Goal: Task Accomplishment & Management: Manage account settings

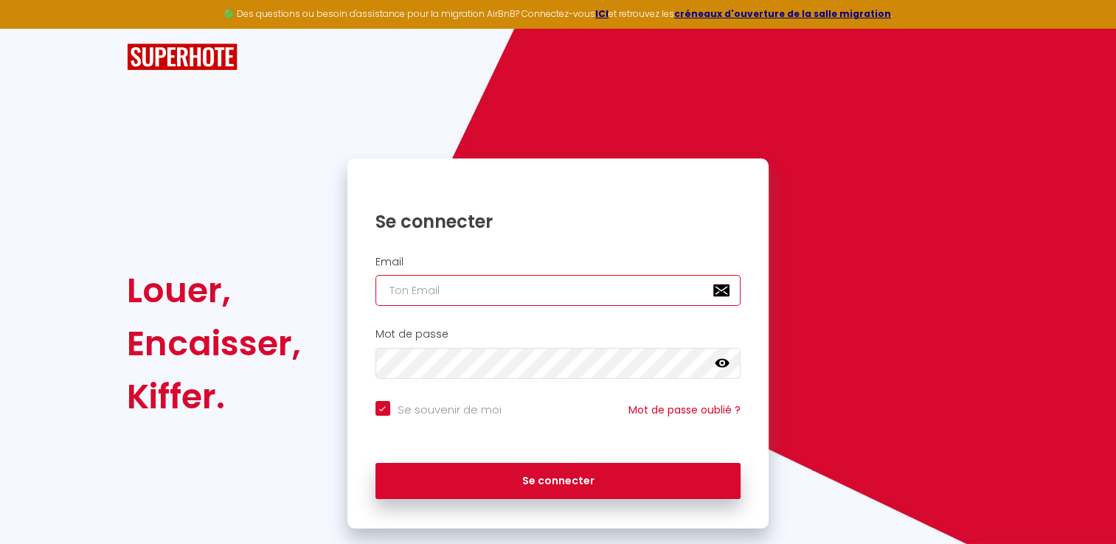
click at [425, 284] on input "email" at bounding box center [558, 290] width 366 height 31
paste input "[DOMAIN_NAME][EMAIL_ADDRESS][DOMAIN_NAME]"
type input "[DOMAIN_NAME][EMAIL_ADDRESS][DOMAIN_NAME]"
checkbox input "true"
type input "[DOMAIN_NAME][EMAIL_ADDRESS][DOMAIN_NAME]"
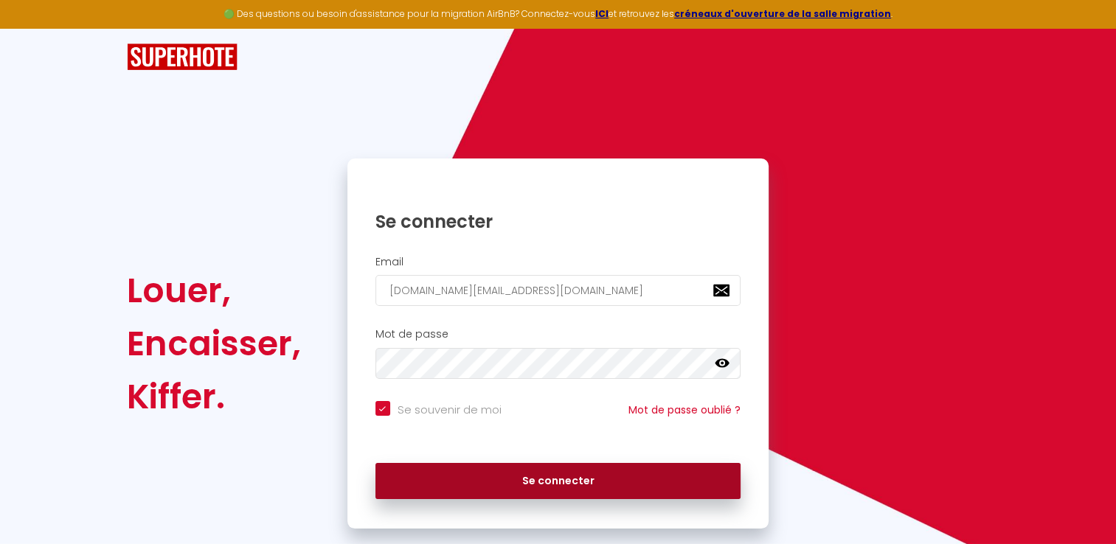
click at [511, 477] on button "Se connecter" at bounding box center [558, 481] width 366 height 37
checkbox input "true"
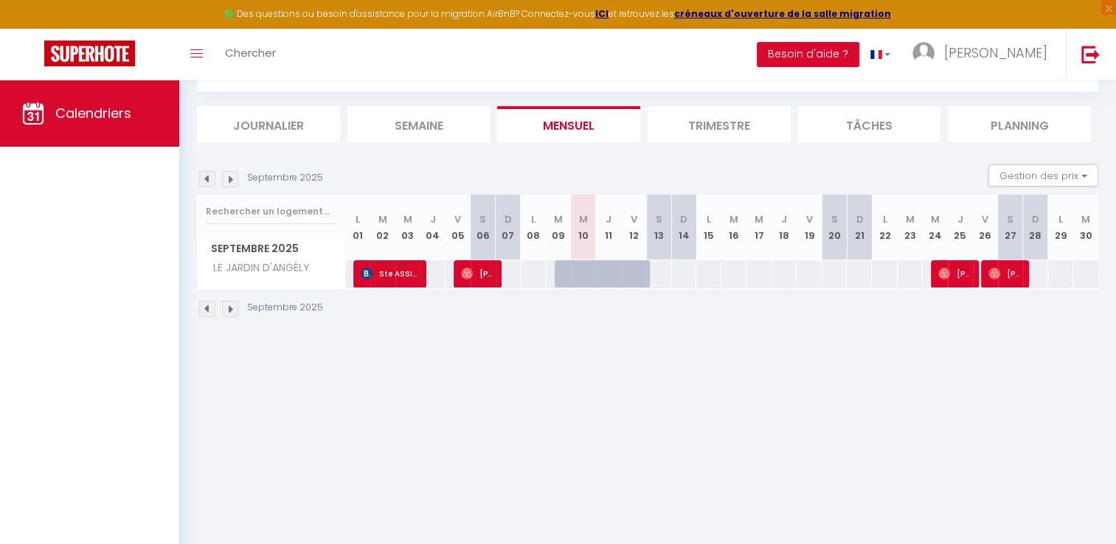
scroll to position [80, 0]
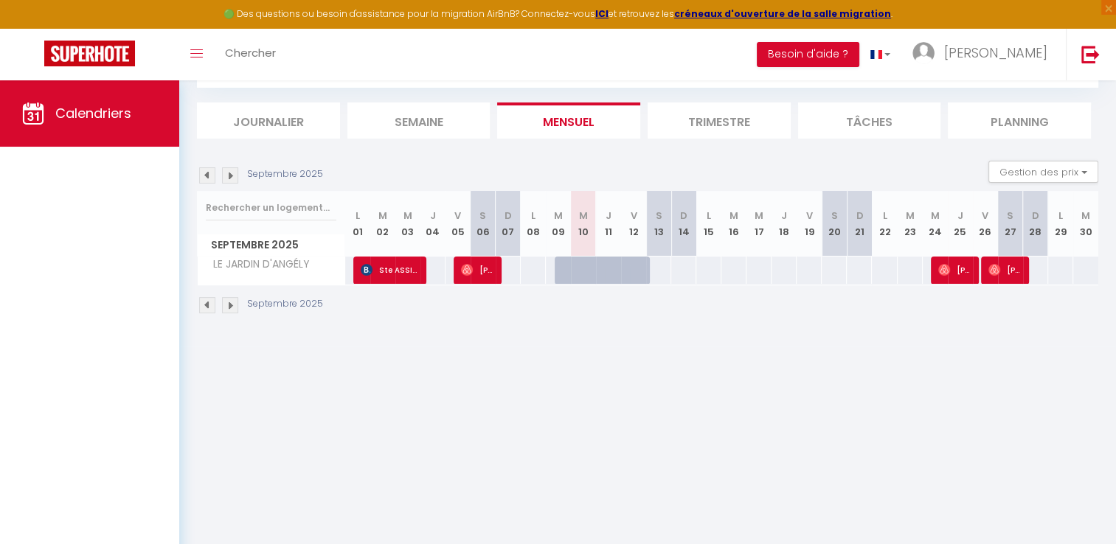
click at [575, 271] on div at bounding box center [583, 271] width 25 height 28
click at [596, 278] on div at bounding box center [608, 271] width 25 height 28
click at [487, 275] on span "[PERSON_NAME]" at bounding box center [477, 270] width 33 height 28
select select "OK"
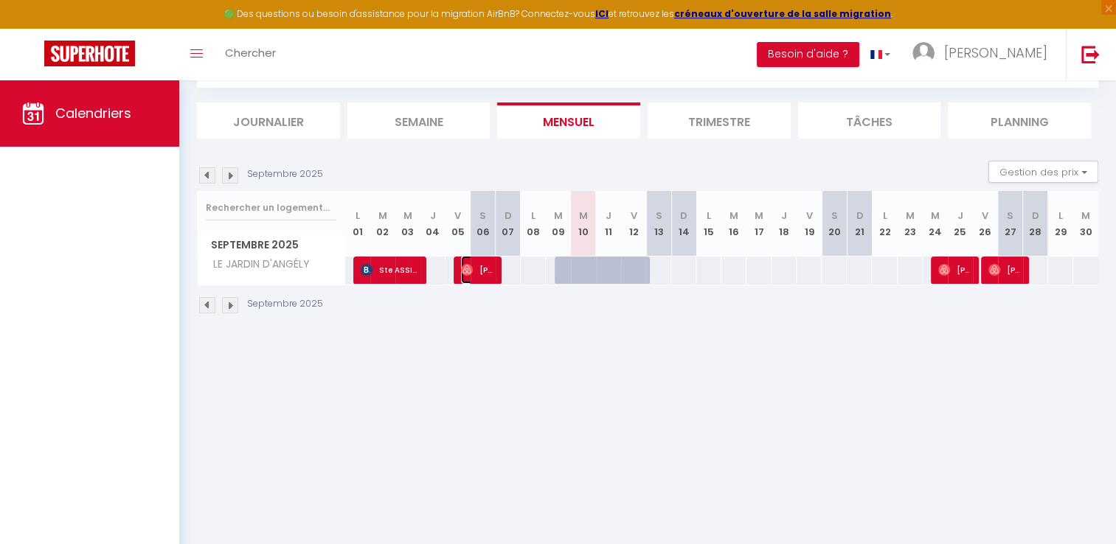
select select "0"
select select "1"
select select
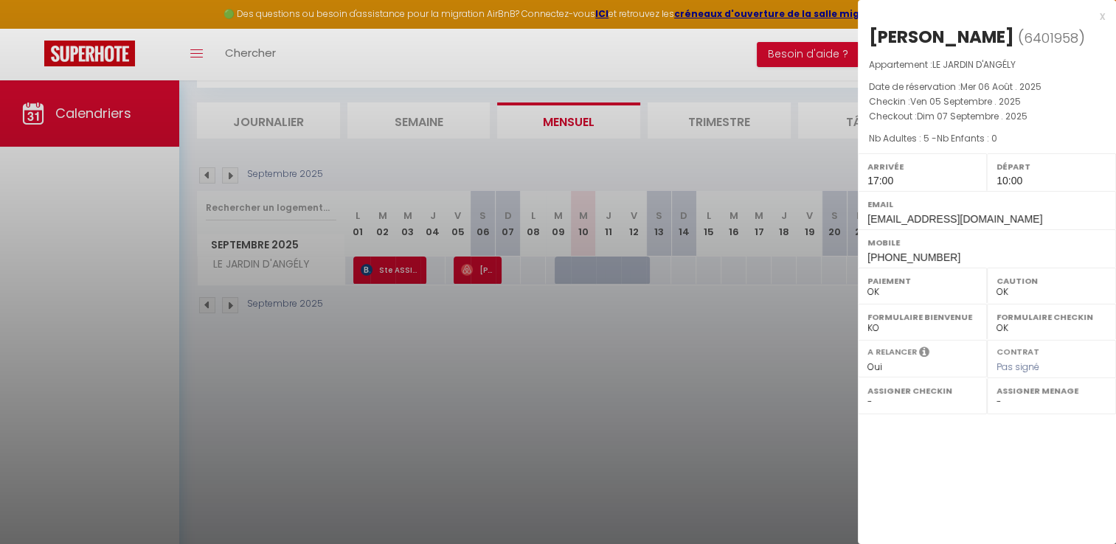
click at [700, 320] on div at bounding box center [558, 272] width 1116 height 544
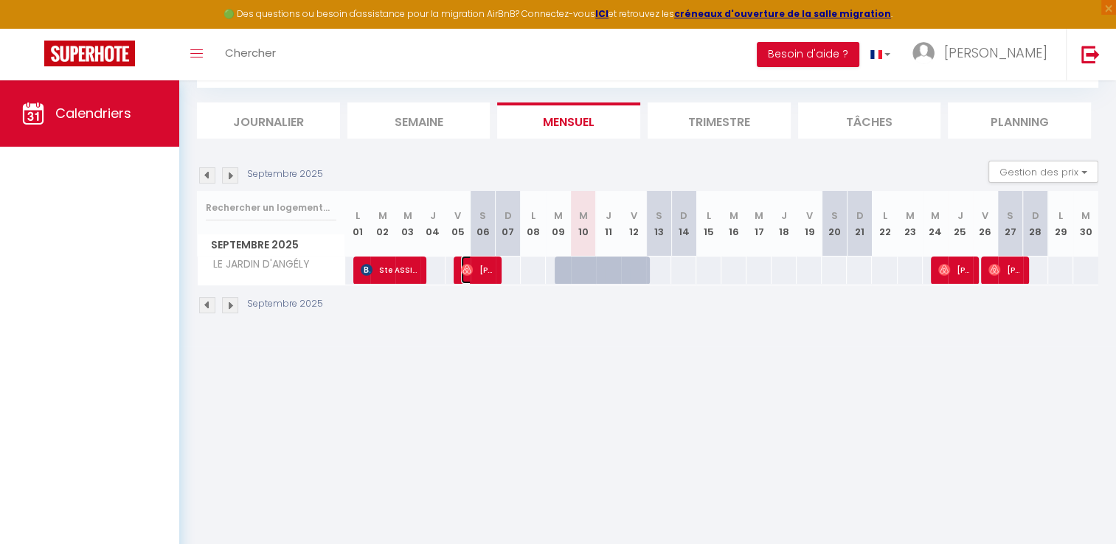
click at [467, 272] on img at bounding box center [467, 270] width 12 height 12
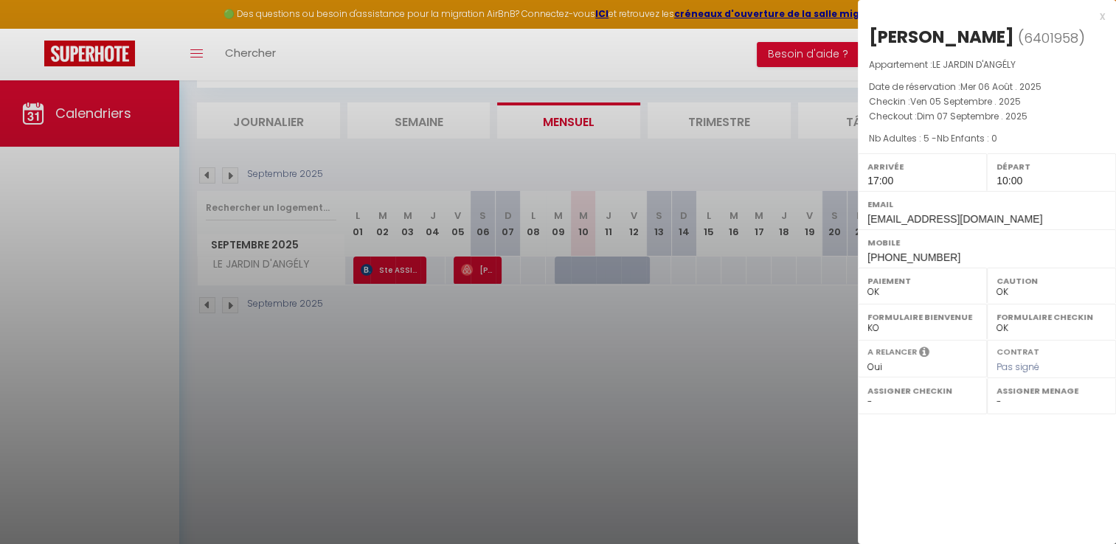
click at [711, 435] on div at bounding box center [558, 272] width 1116 height 544
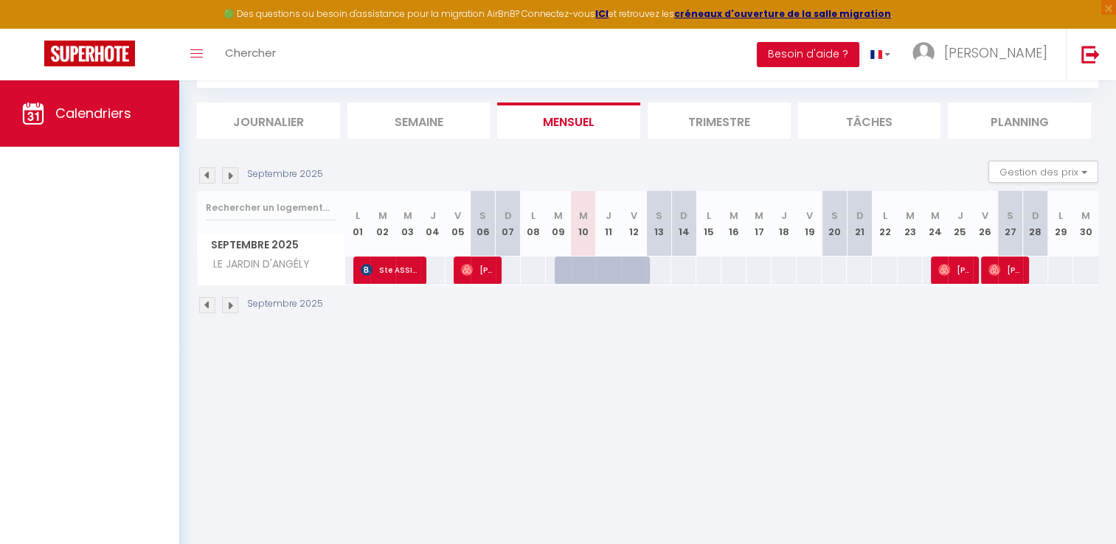
click at [621, 270] on div at bounding box center [633, 271] width 25 height 28
click at [954, 274] on span "[PERSON_NAME]" at bounding box center [954, 270] width 33 height 28
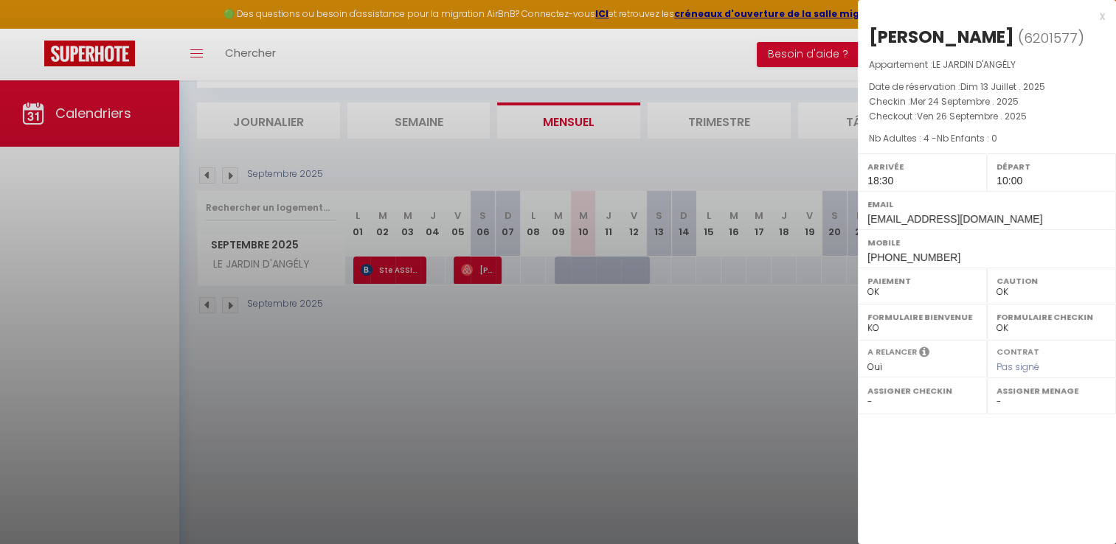
click at [783, 339] on div at bounding box center [558, 272] width 1116 height 544
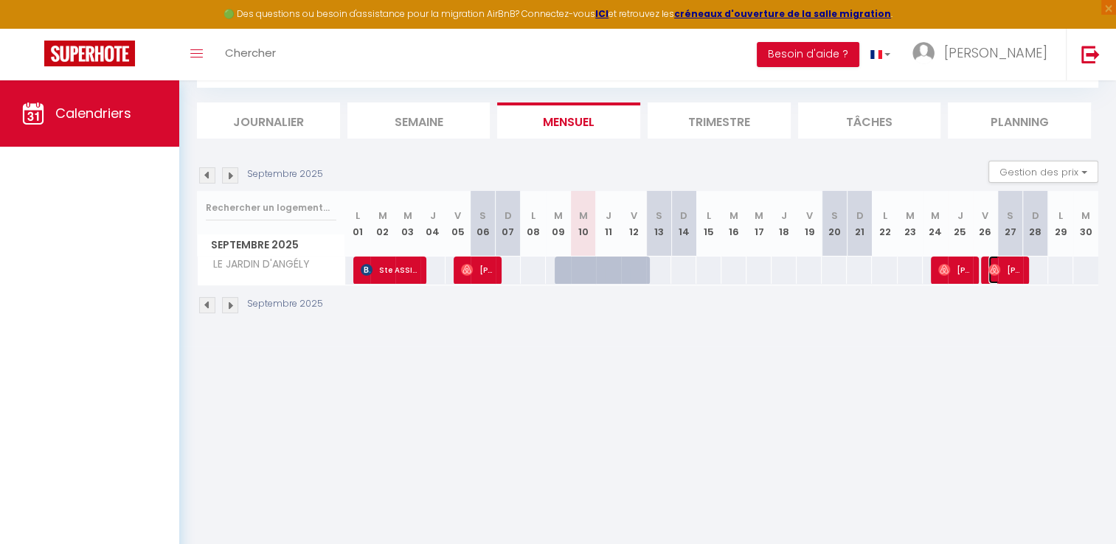
click at [1003, 275] on span "[PERSON_NAME]" at bounding box center [1004, 270] width 33 height 28
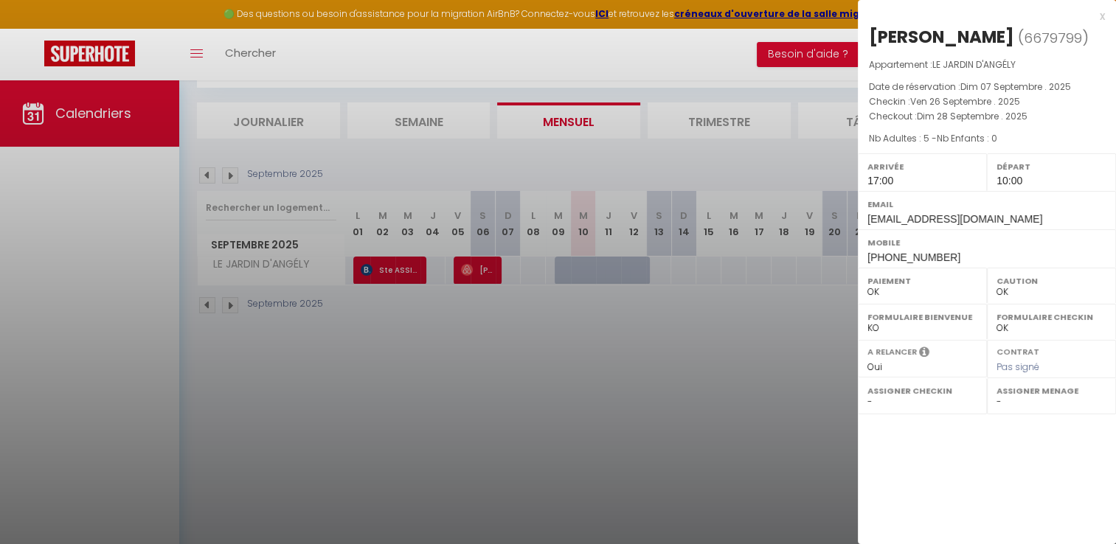
click at [793, 329] on div at bounding box center [558, 272] width 1116 height 544
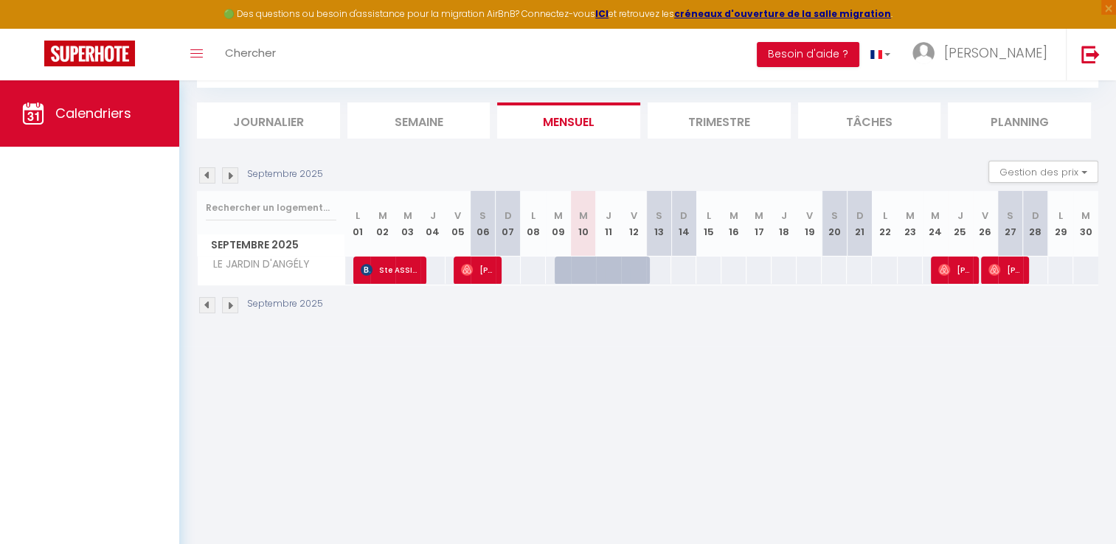
click at [854, 119] on li "Tâches" at bounding box center [869, 121] width 143 height 36
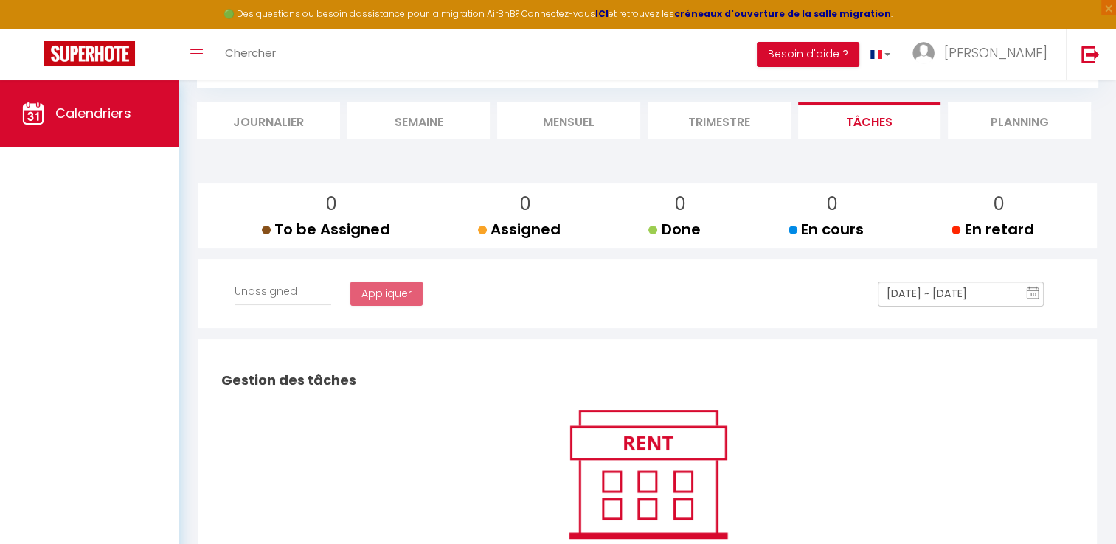
select select
click at [541, 114] on li "Mensuel" at bounding box center [568, 121] width 143 height 36
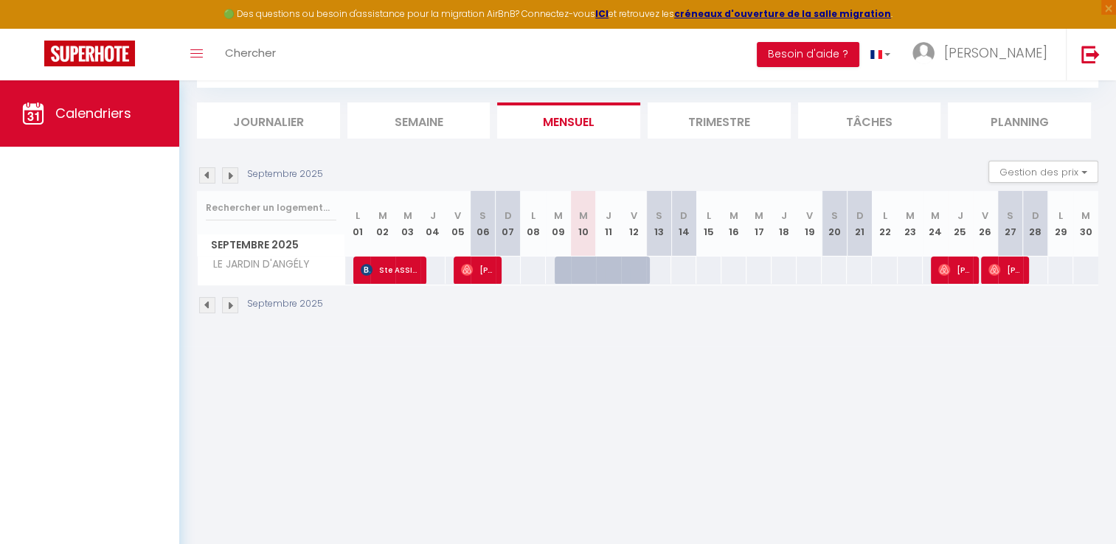
click at [985, 122] on li "Planning" at bounding box center [1019, 121] width 143 height 36
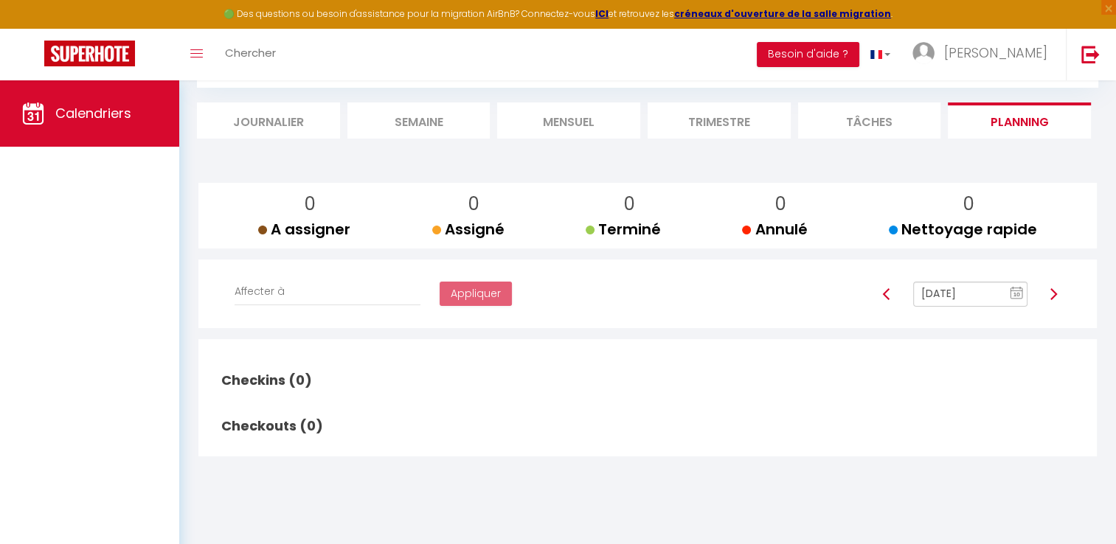
click at [845, 107] on li "Tâches" at bounding box center [869, 121] width 143 height 36
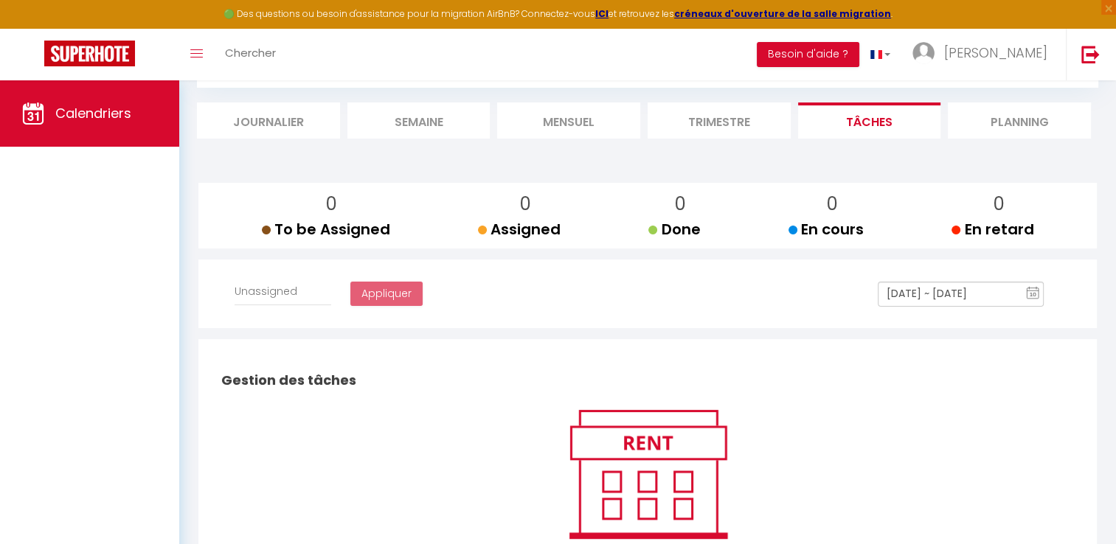
select select
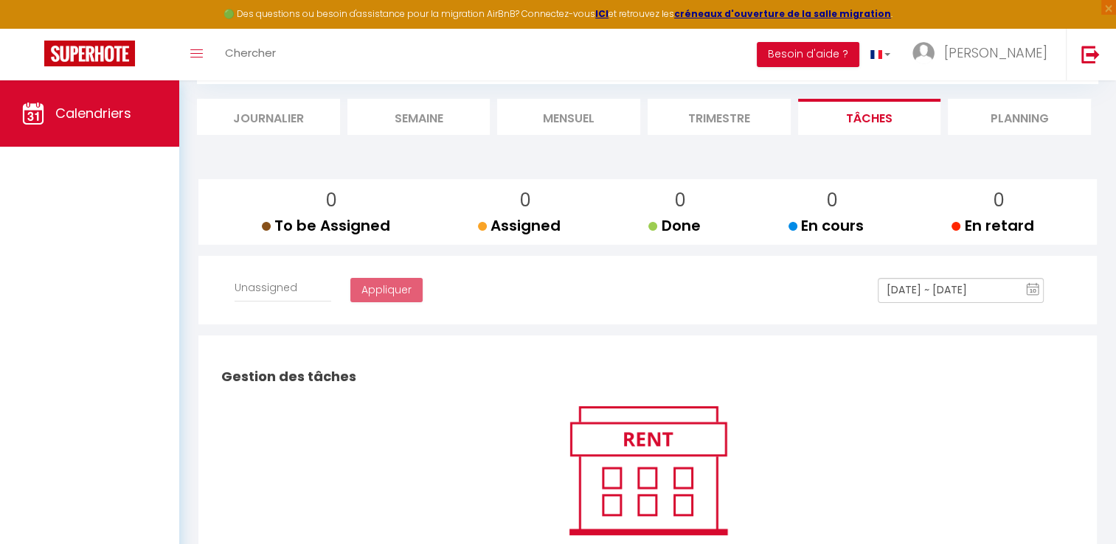
scroll to position [72, 0]
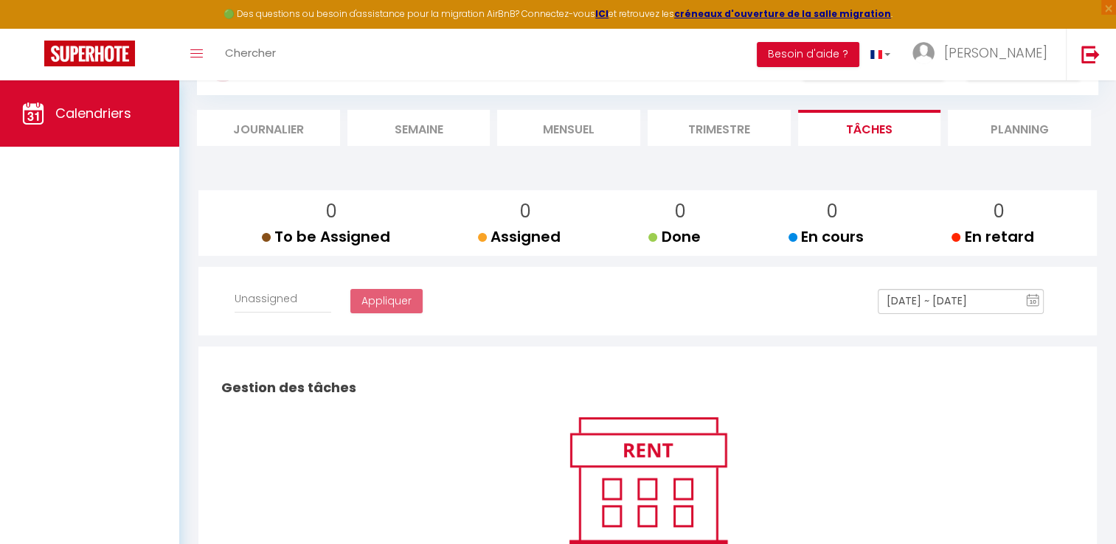
click at [572, 128] on li "Mensuel" at bounding box center [568, 128] width 143 height 36
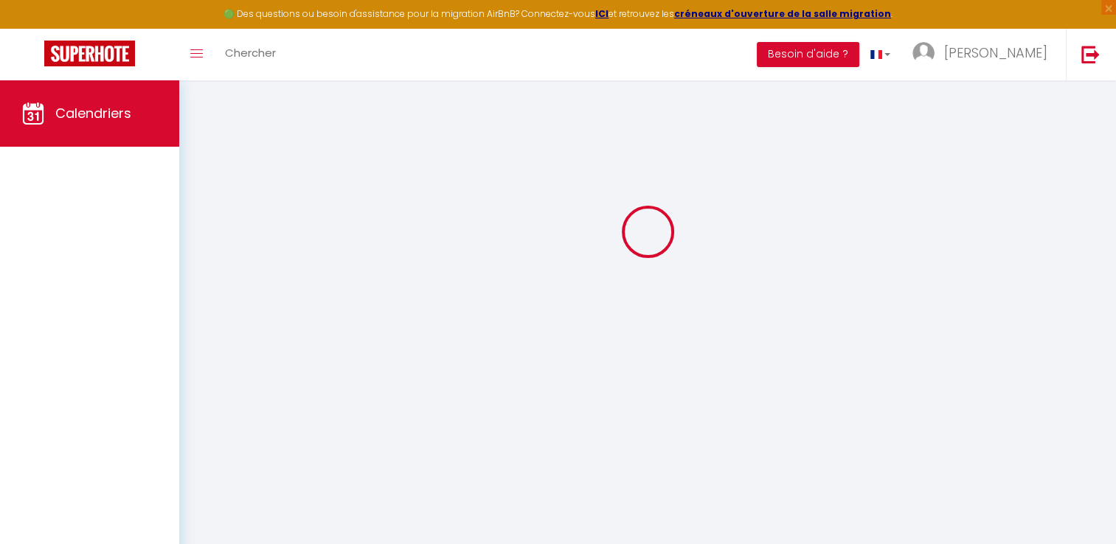
select select "0"
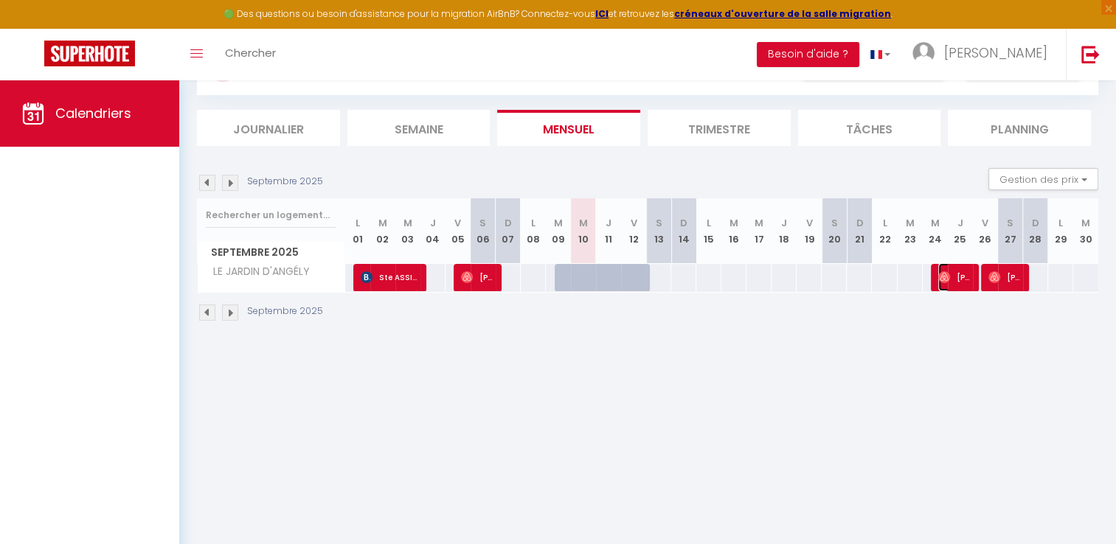
click at [945, 281] on img at bounding box center [944, 277] width 12 height 12
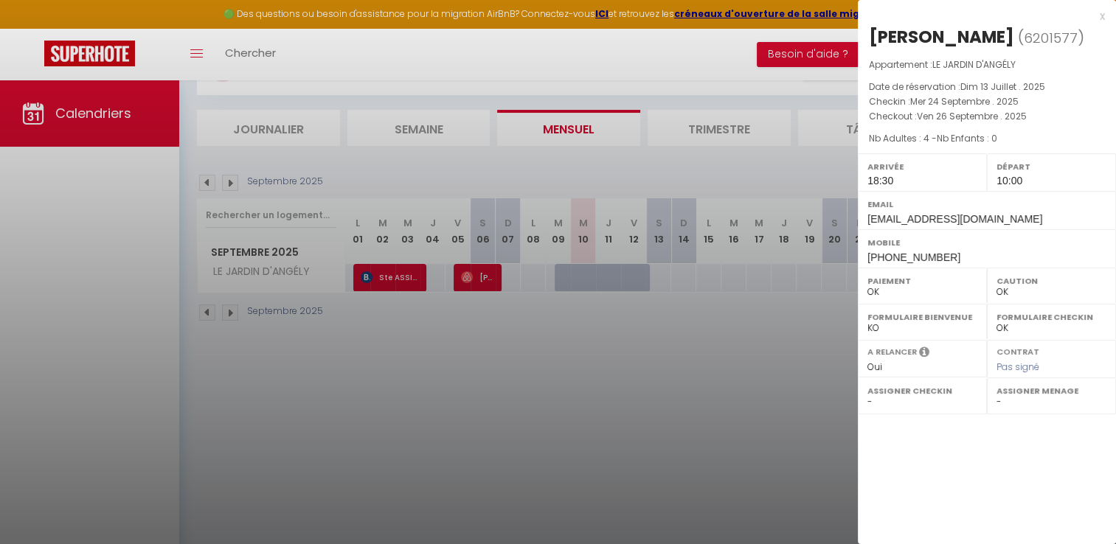
click at [655, 400] on div at bounding box center [558, 272] width 1116 height 544
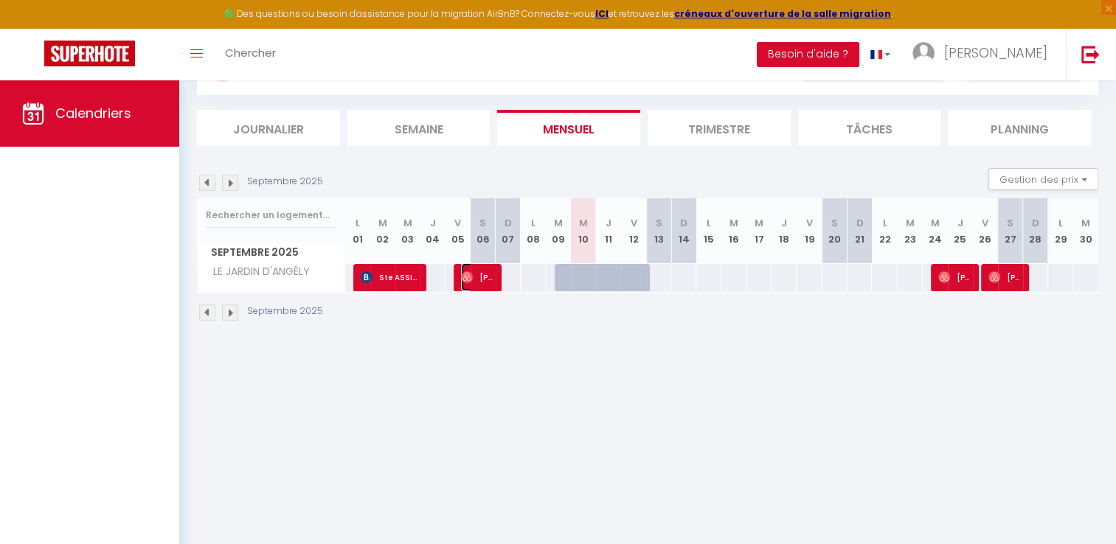
click at [467, 281] on img at bounding box center [467, 277] width 12 height 12
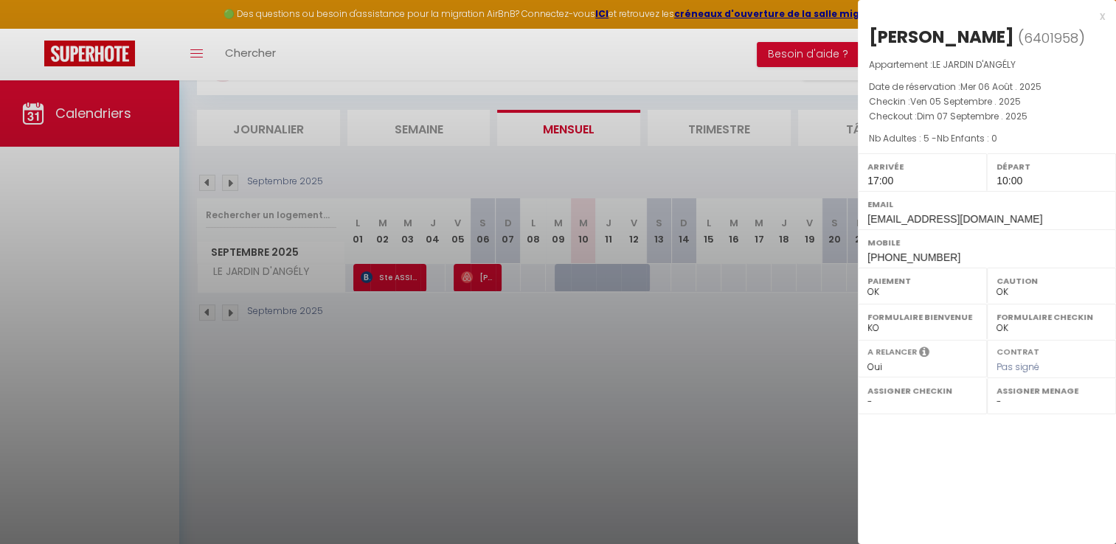
click at [596, 356] on div at bounding box center [558, 272] width 1116 height 544
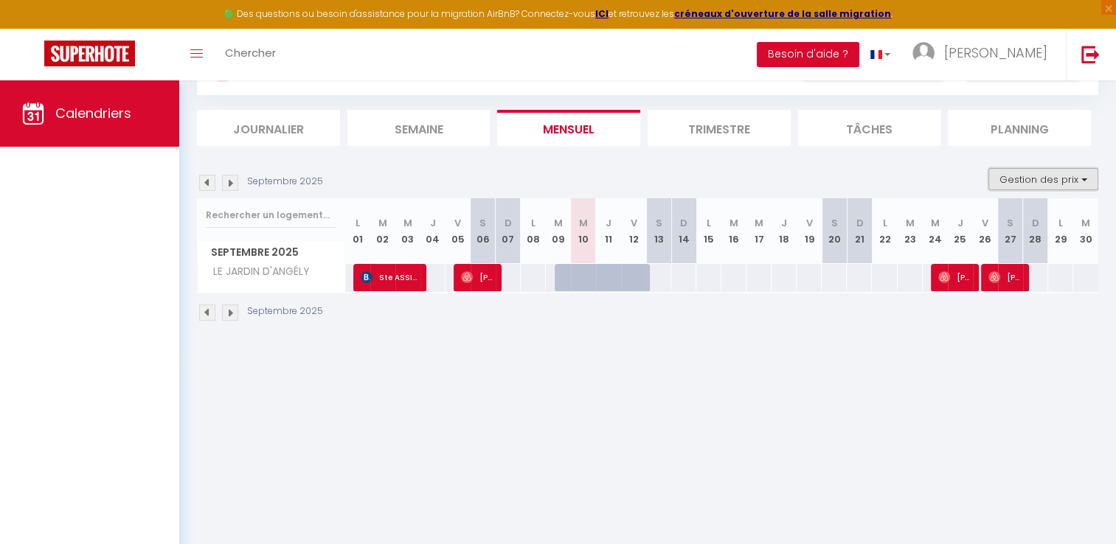
click at [1033, 178] on button "Gestion des prix" at bounding box center [1043, 179] width 110 height 22
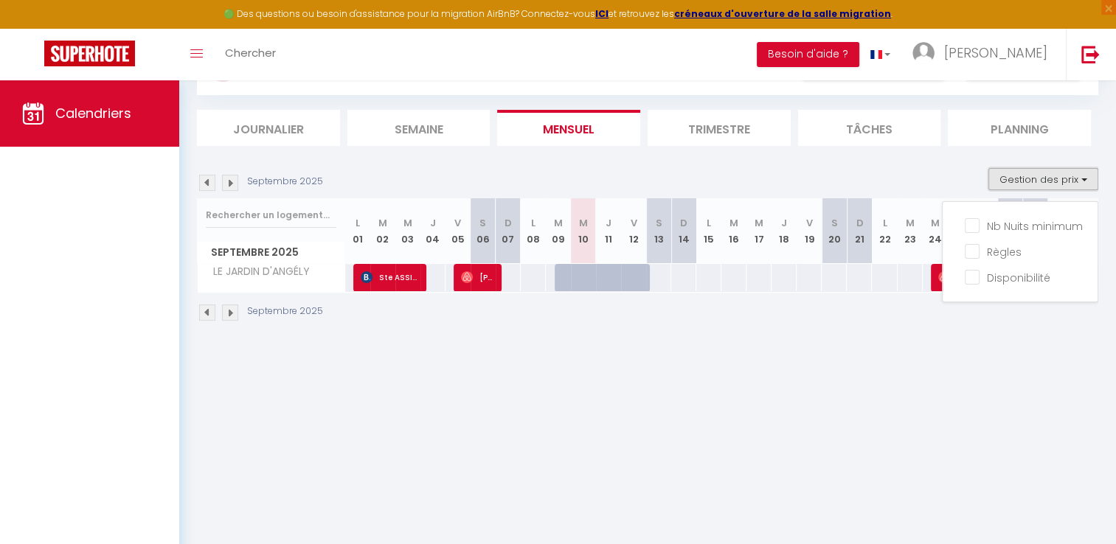
click at [1033, 178] on button "Gestion des prix" at bounding box center [1043, 179] width 110 height 22
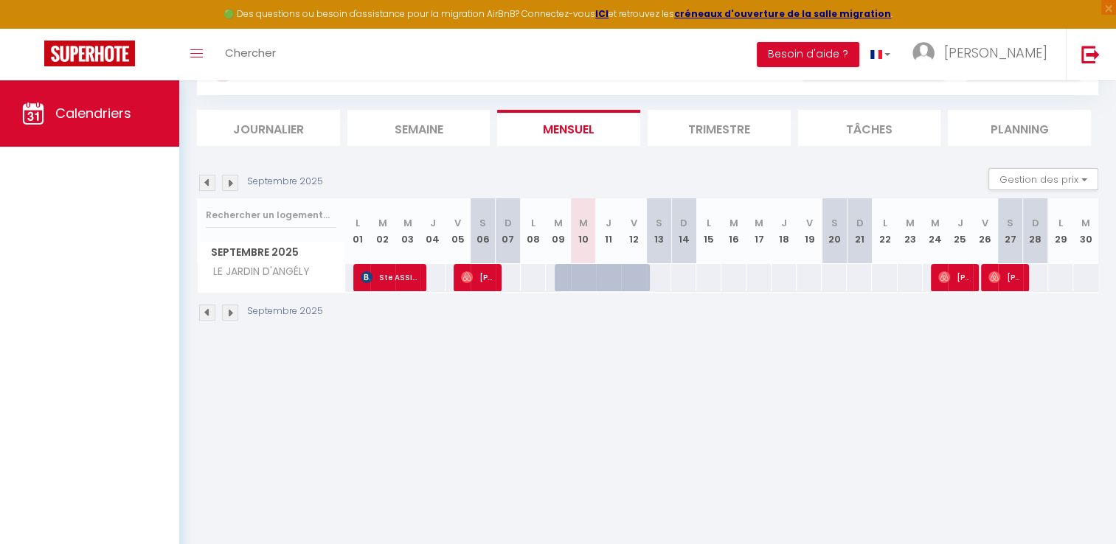
click at [590, 273] on div at bounding box center [592, 286] width 25 height 28
